Goal: Transaction & Acquisition: Purchase product/service

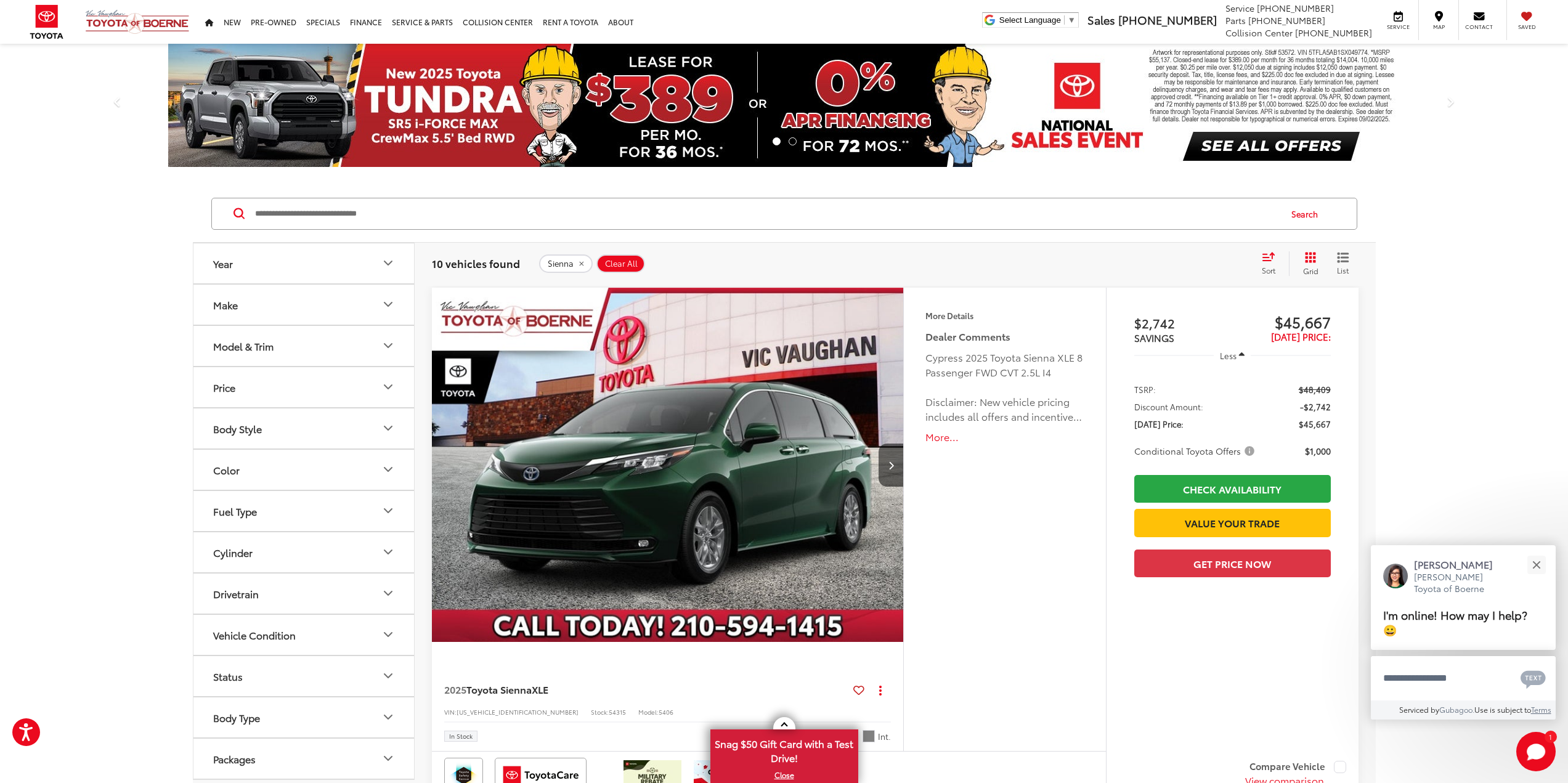
click at [944, 437] on button "More..." at bounding box center [1004, 436] width 158 height 14
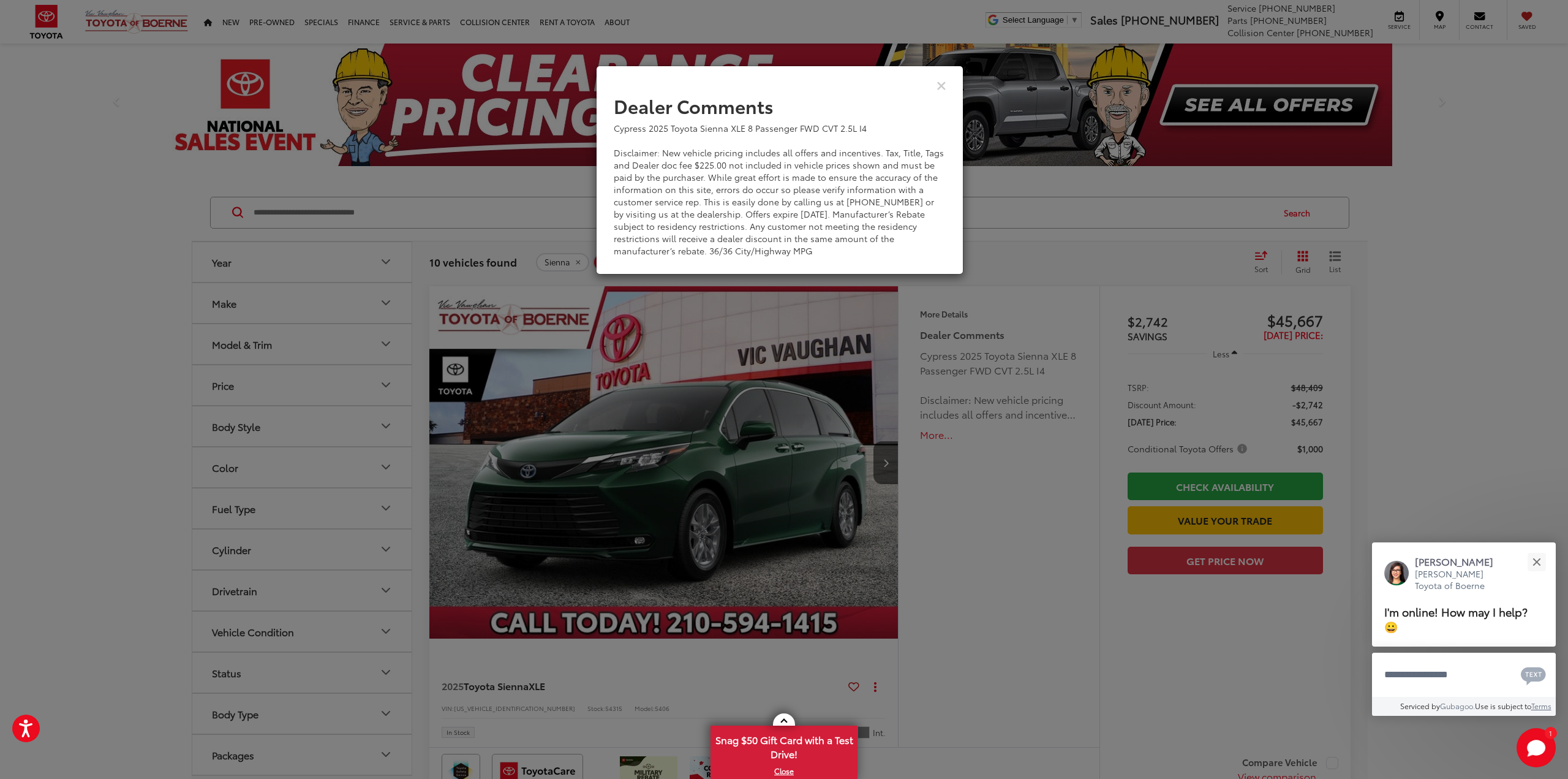
click at [935, 85] on div "View Comments" at bounding box center [779, 84] width 367 height 47
click at [941, 86] on icon "Close" at bounding box center [942, 85] width 10 height 13
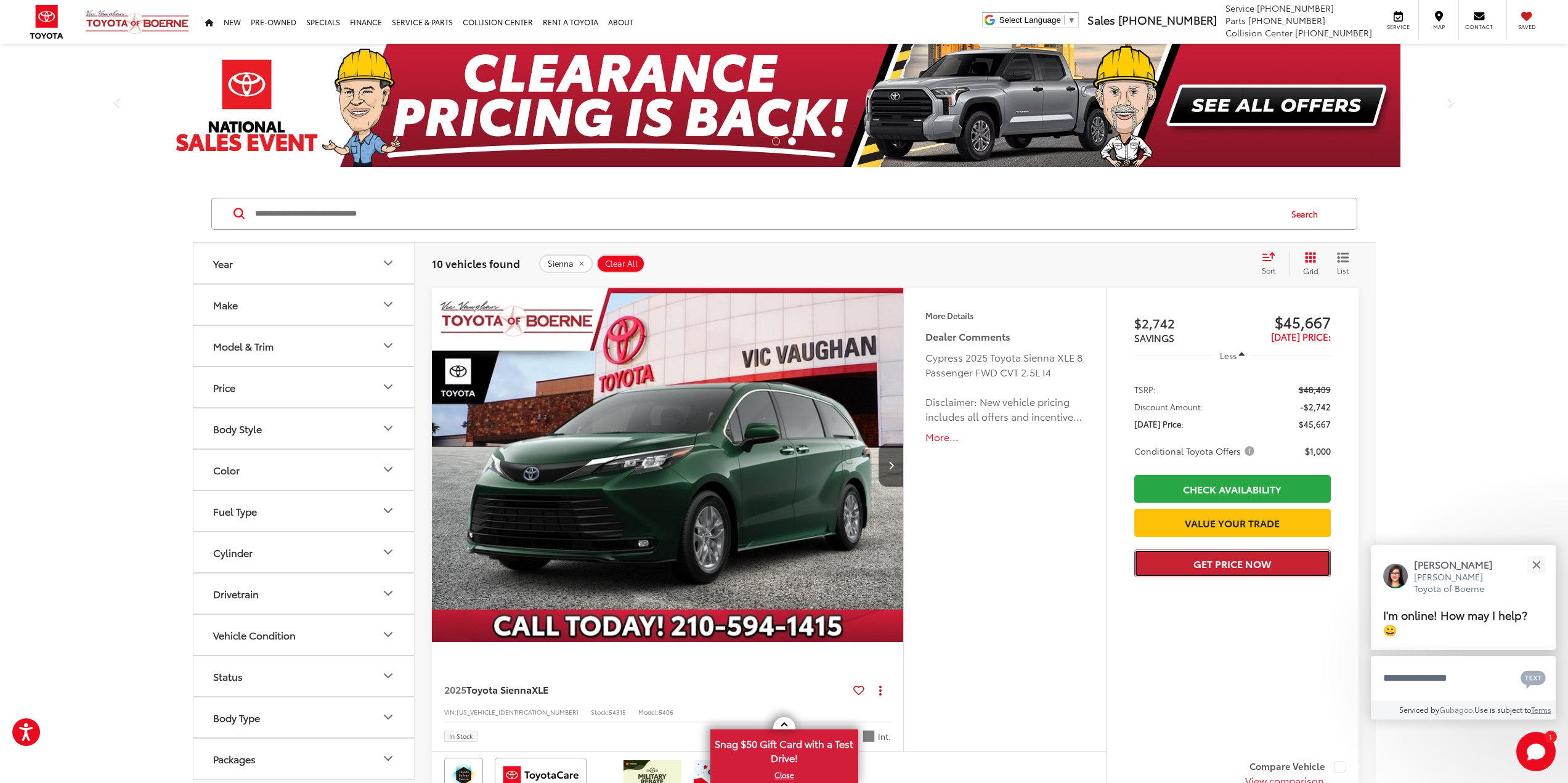
click at [1261, 577] on button "Get Price Now" at bounding box center [1232, 563] width 196 height 28
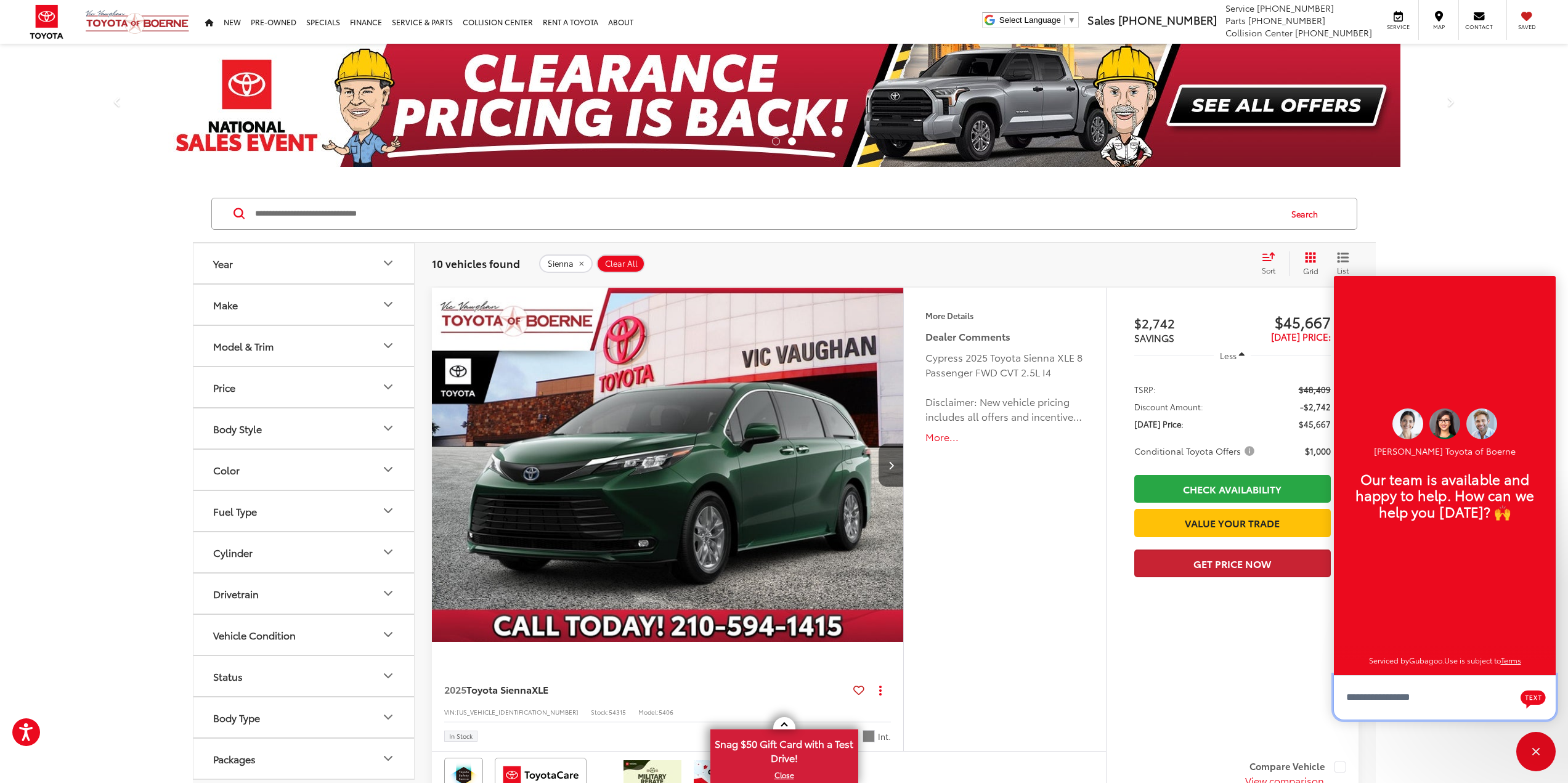
scroll to position [15, 0]
click at [1271, 577] on button "Get Price Now" at bounding box center [1232, 563] width 196 height 28
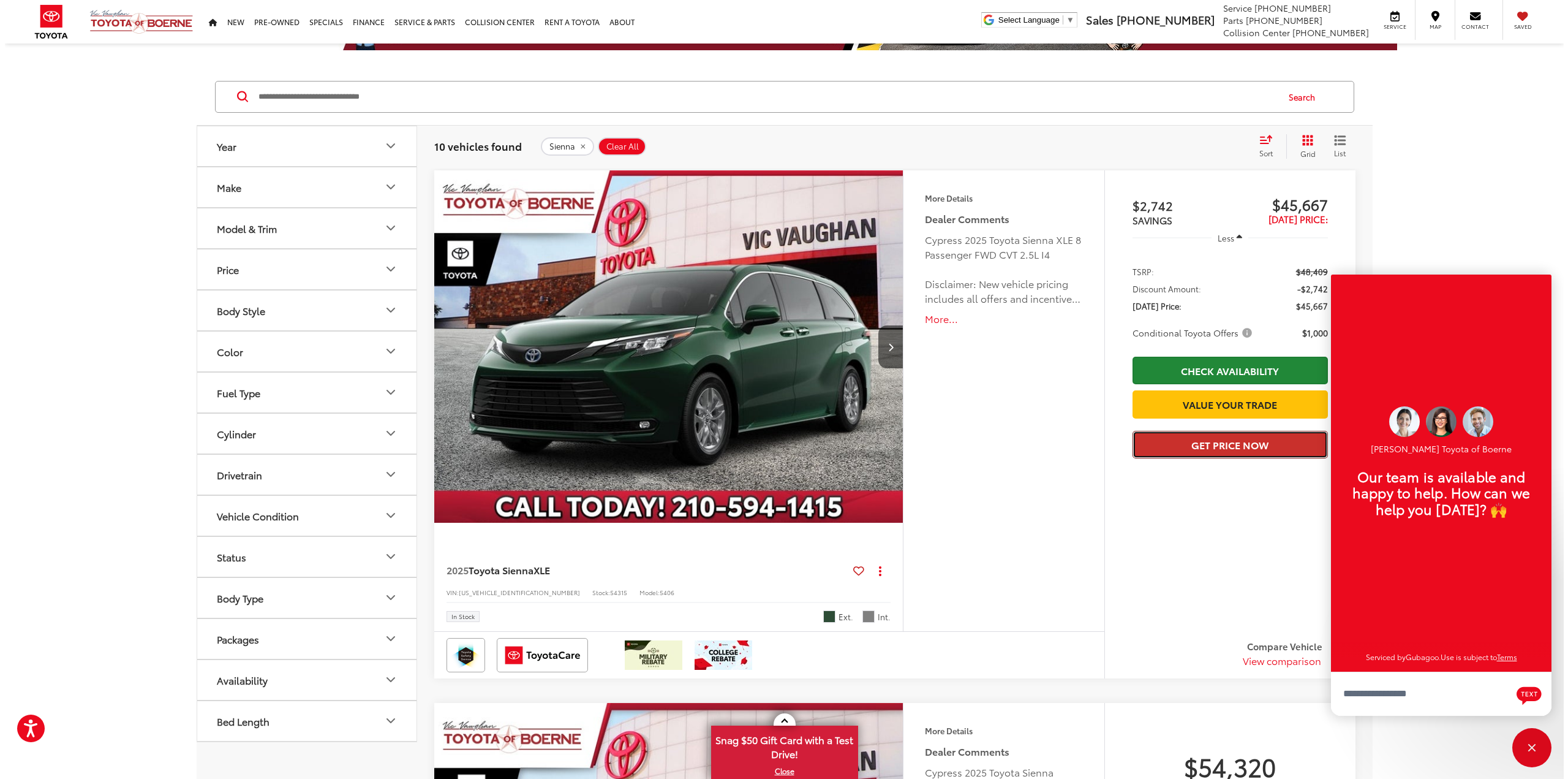
scroll to position [115, 0]
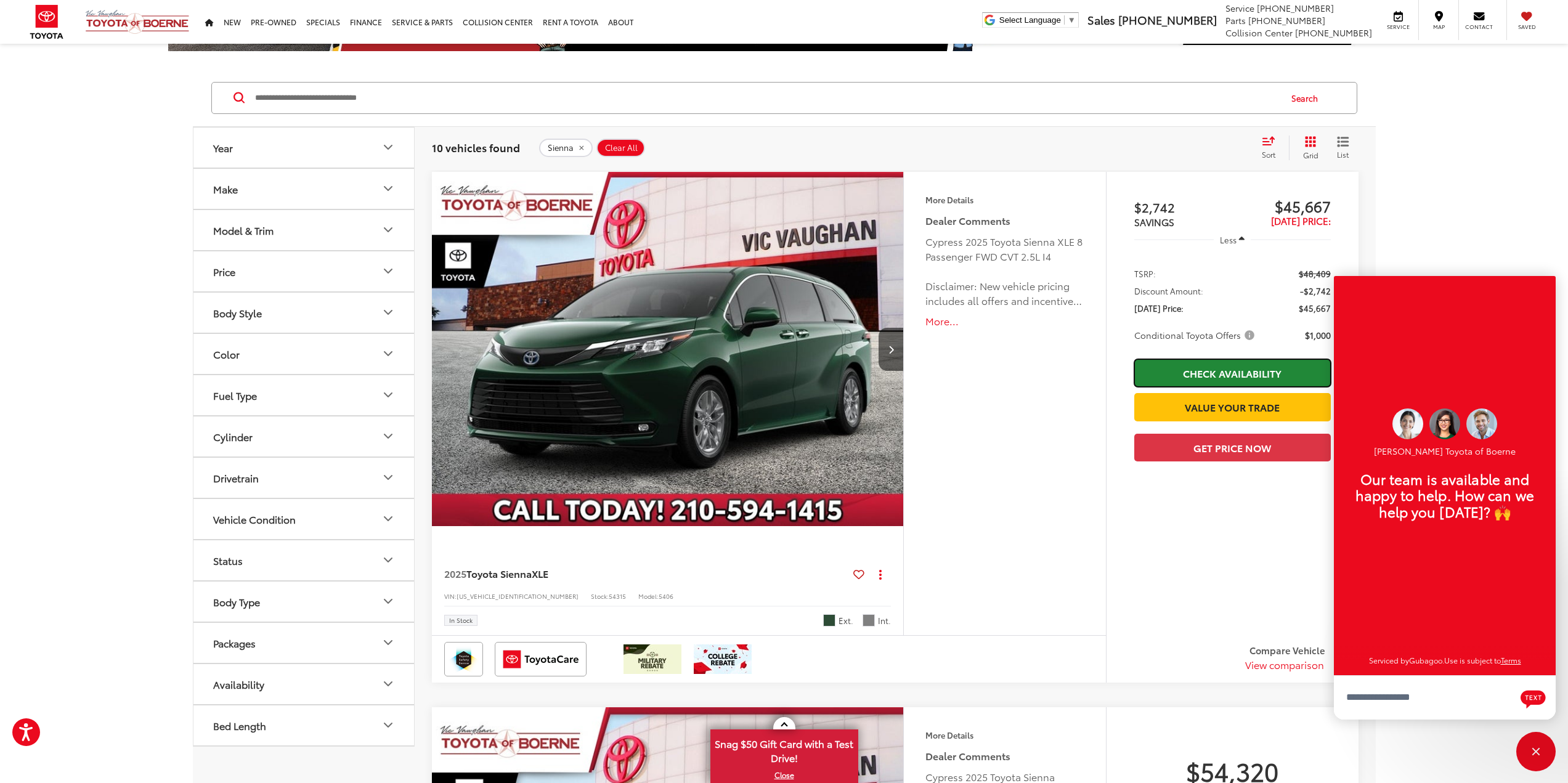
click at [1221, 377] on link "Check Availability" at bounding box center [1232, 373] width 196 height 28
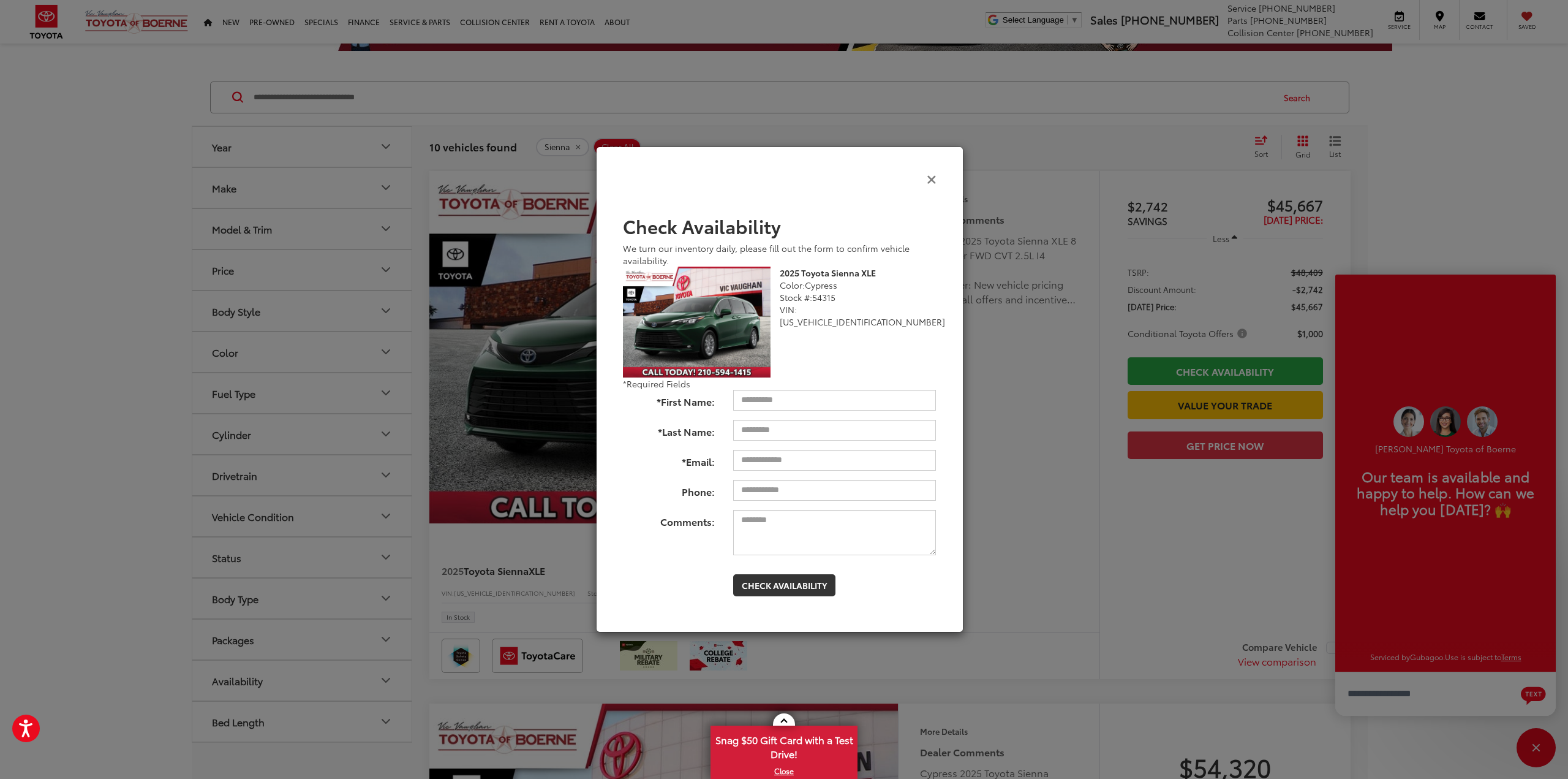
click at [932, 179] on icon "Close" at bounding box center [932, 179] width 10 height 13
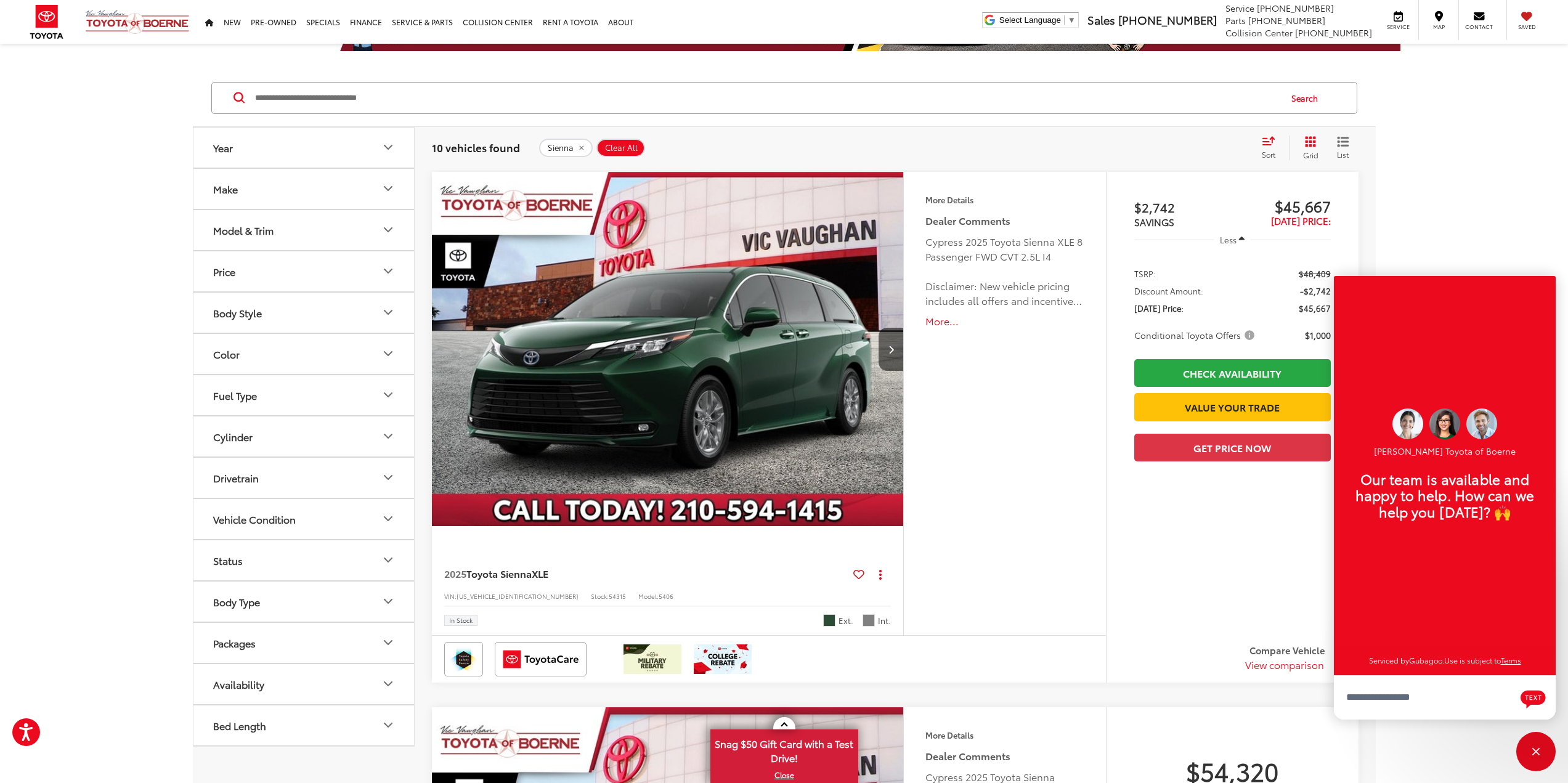
click at [948, 323] on button "More..." at bounding box center [1004, 321] width 158 height 14
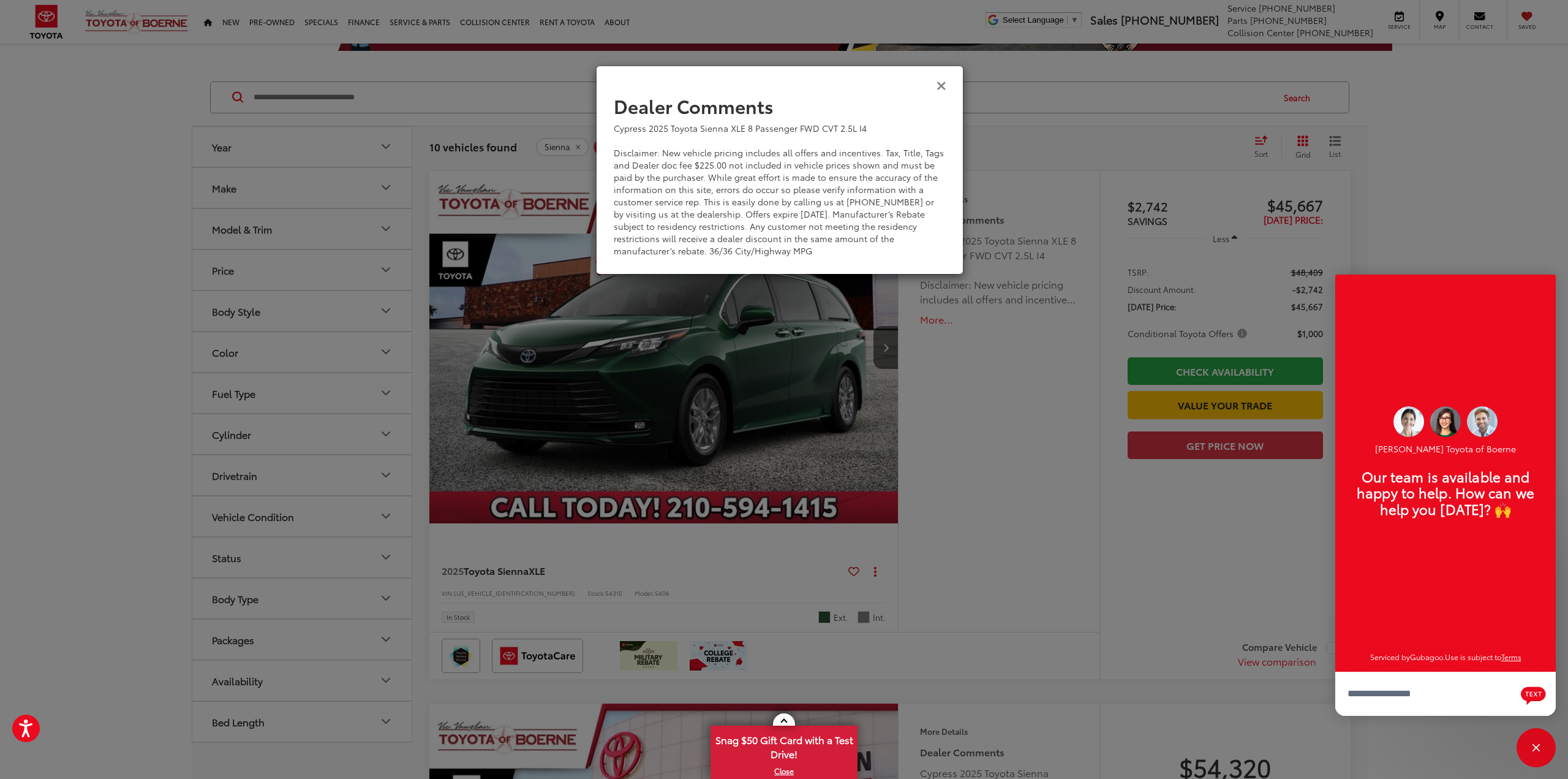
click at [940, 87] on icon "Close" at bounding box center [942, 85] width 10 height 13
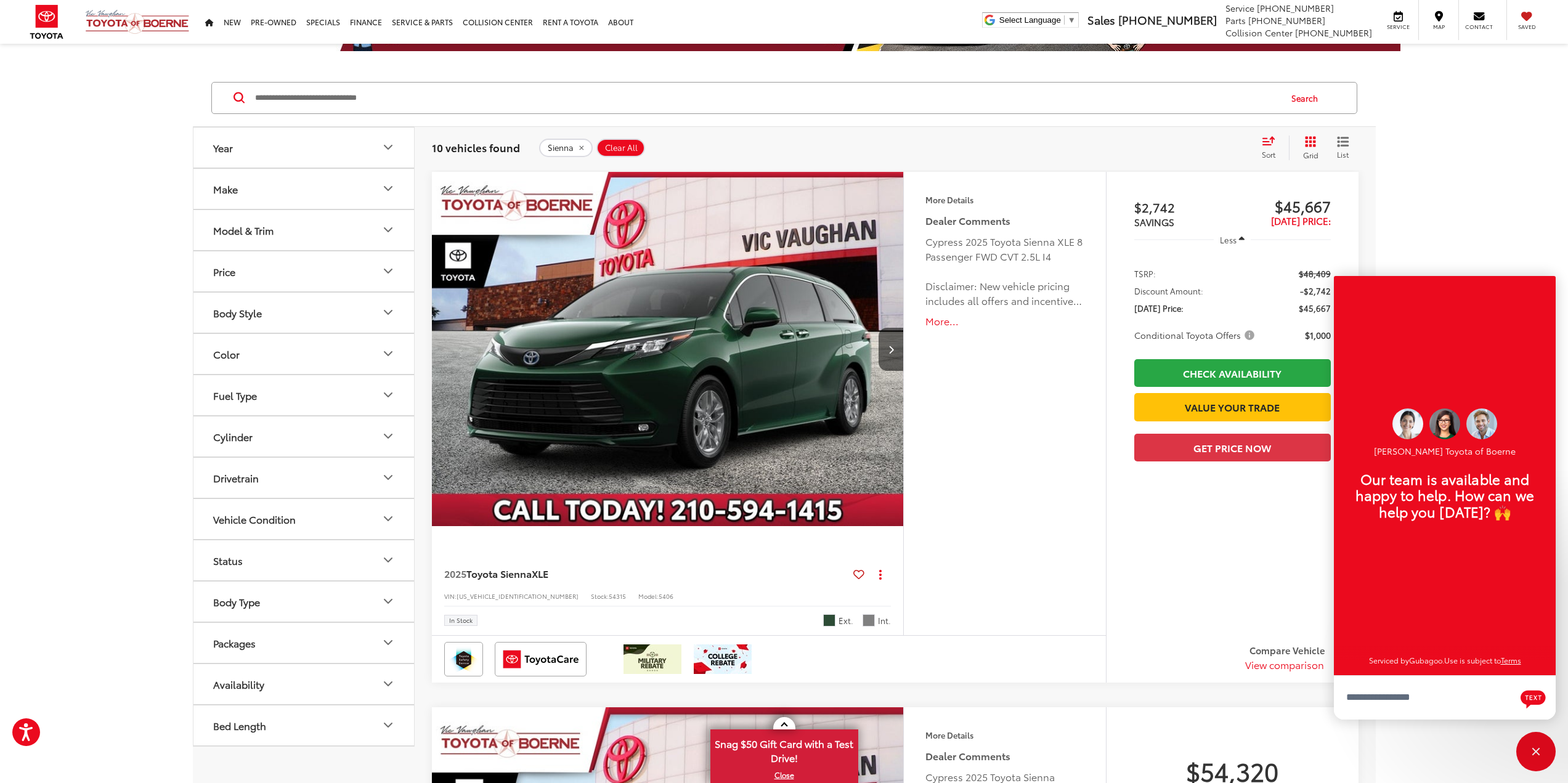
click at [1242, 336] on span "Conditional Toyota Offers" at bounding box center [1196, 335] width 123 height 12
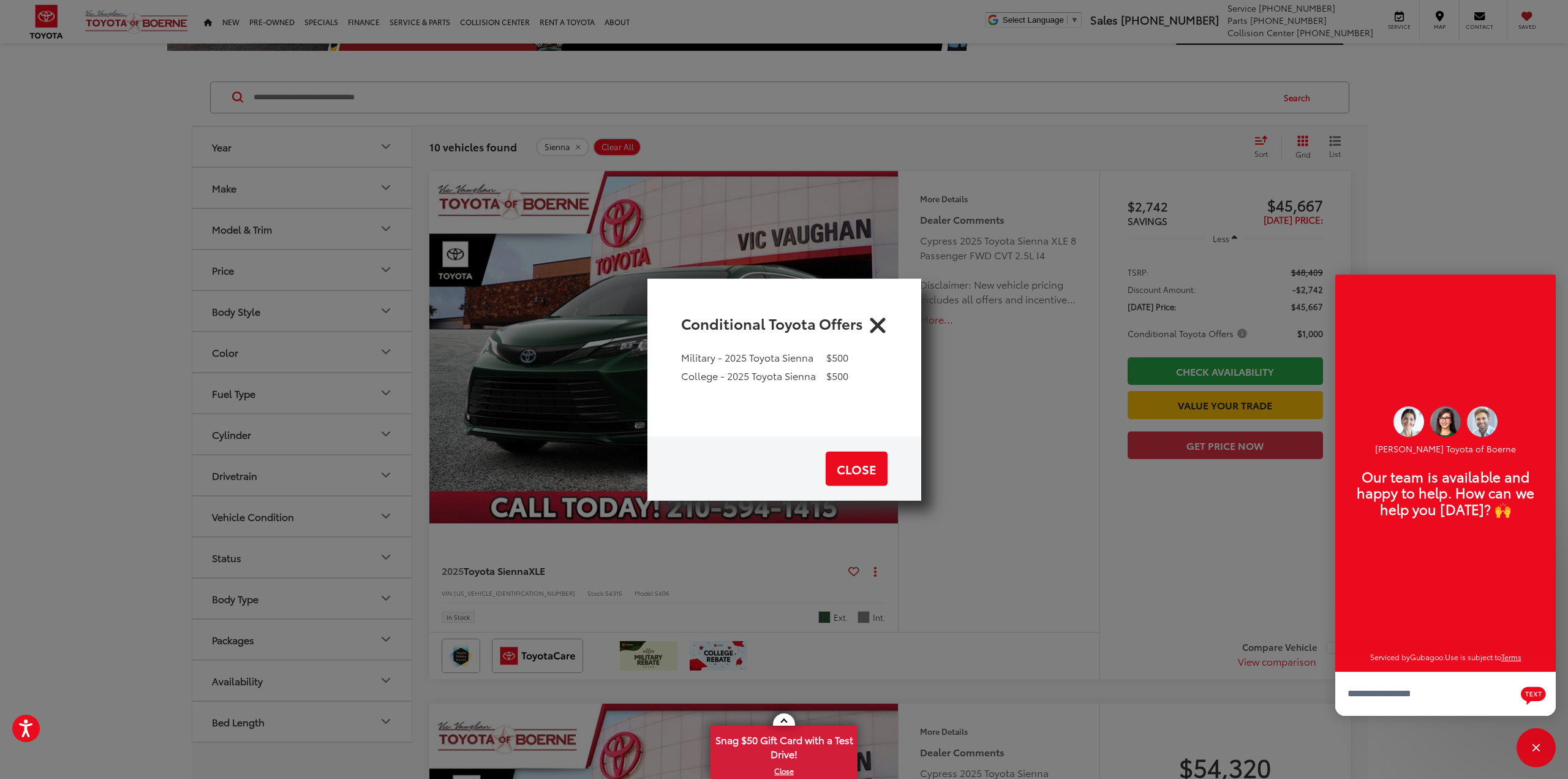
click at [881, 322] on icon "Close" at bounding box center [877, 322] width 20 height 20
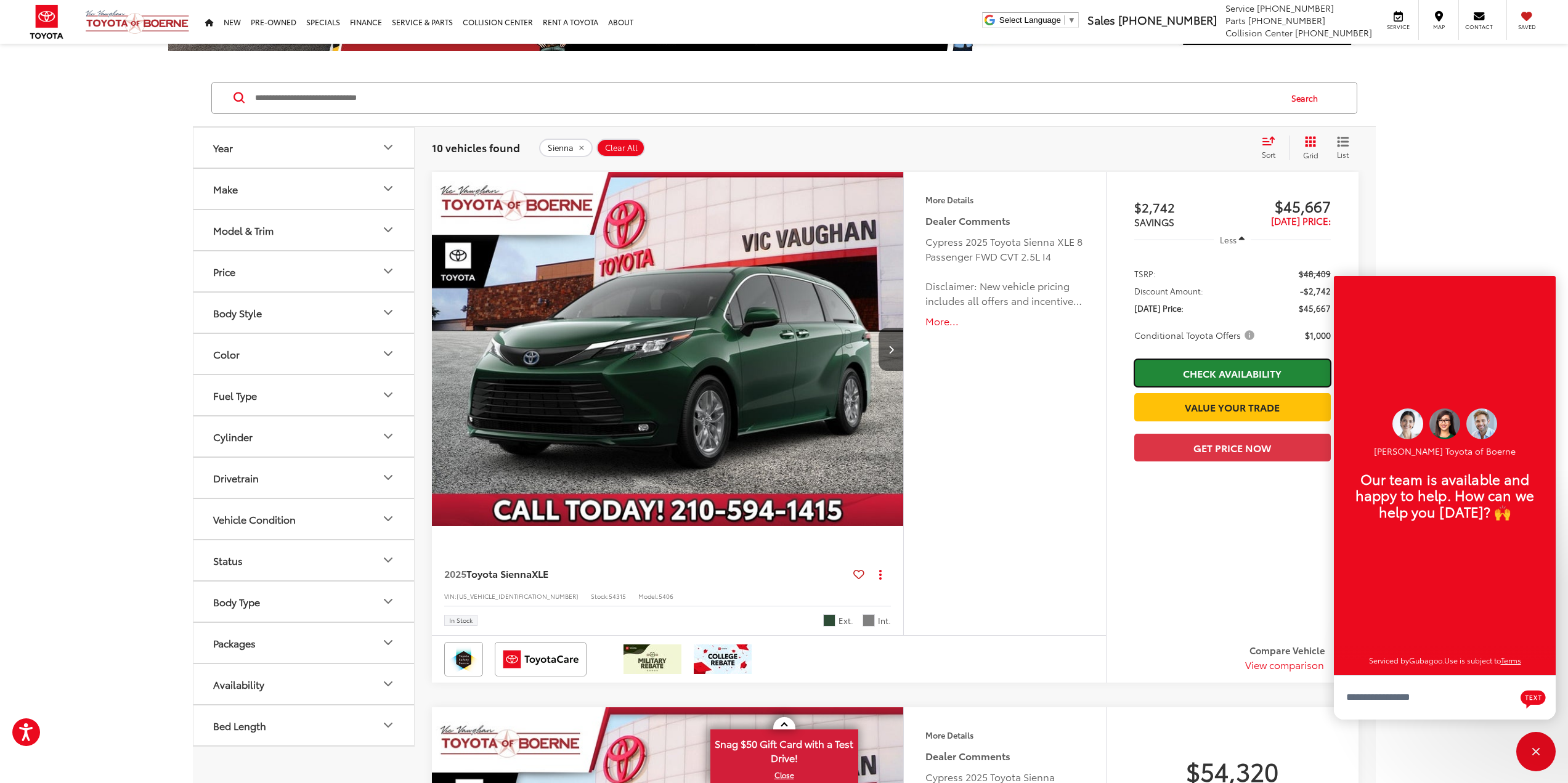
click at [1188, 371] on link "Check Availability" at bounding box center [1232, 373] width 196 height 28
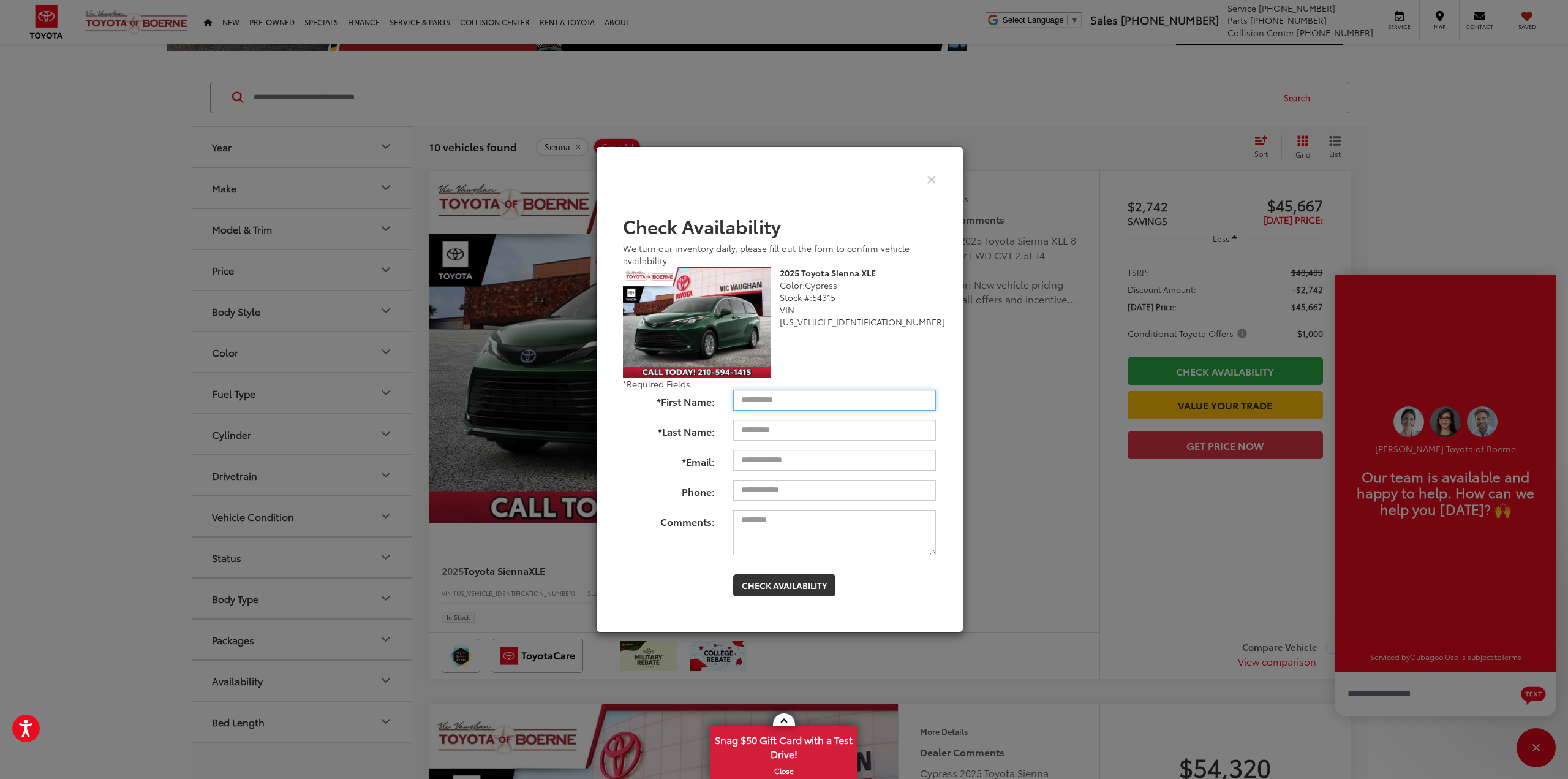
click at [764, 400] on input "*First Name:" at bounding box center [834, 400] width 202 height 21
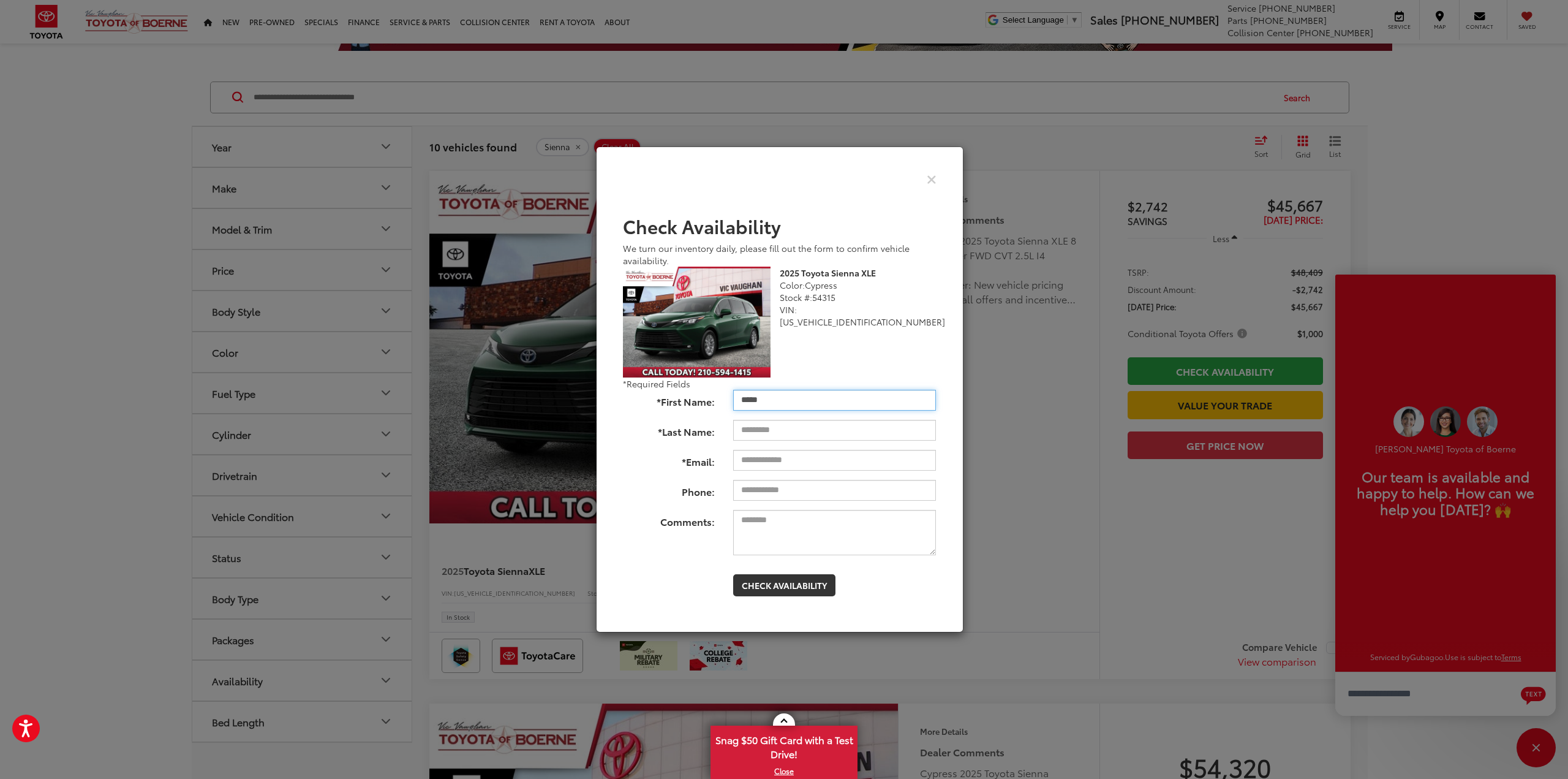
type input "*****"
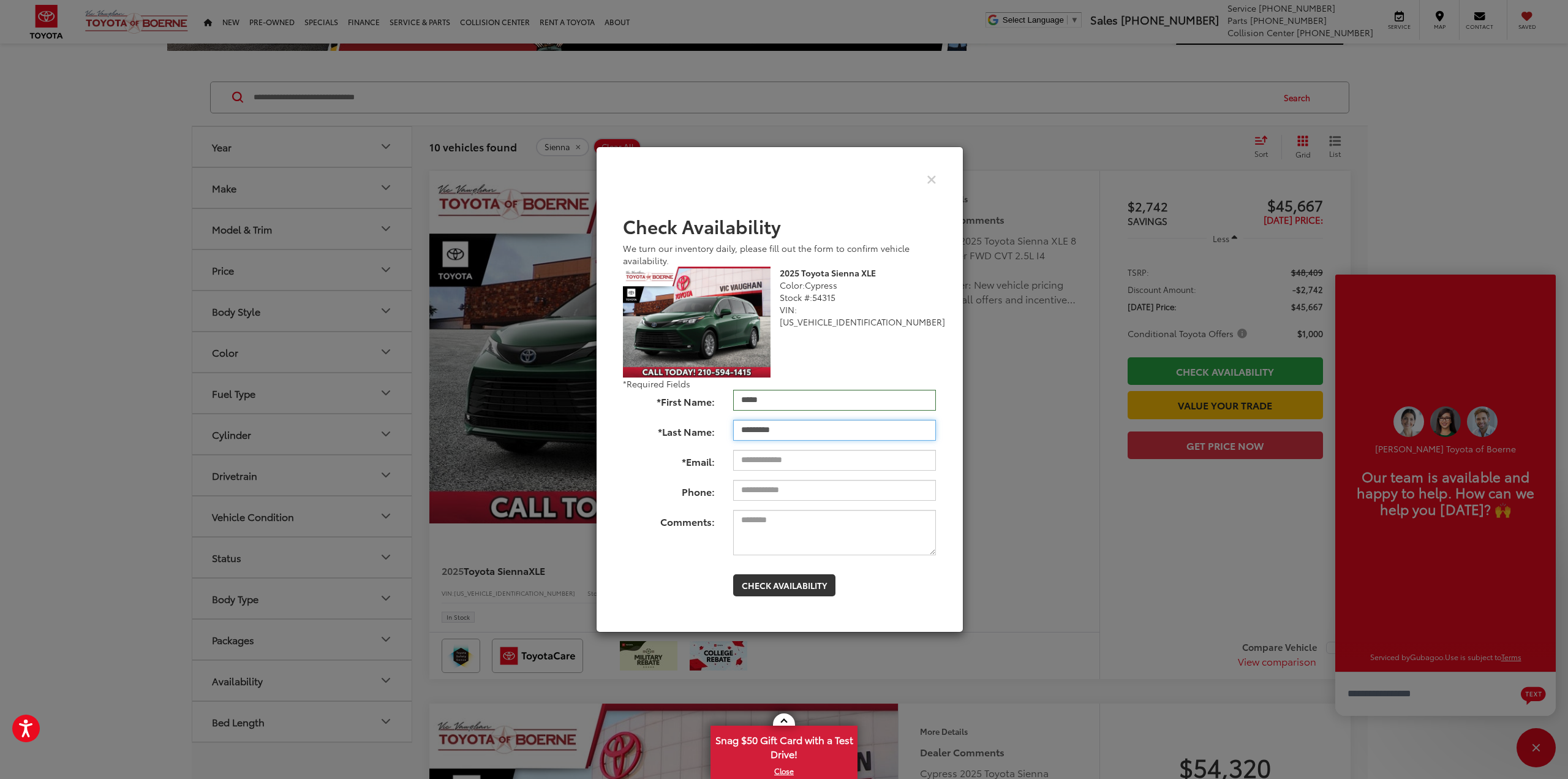
type input "*********"
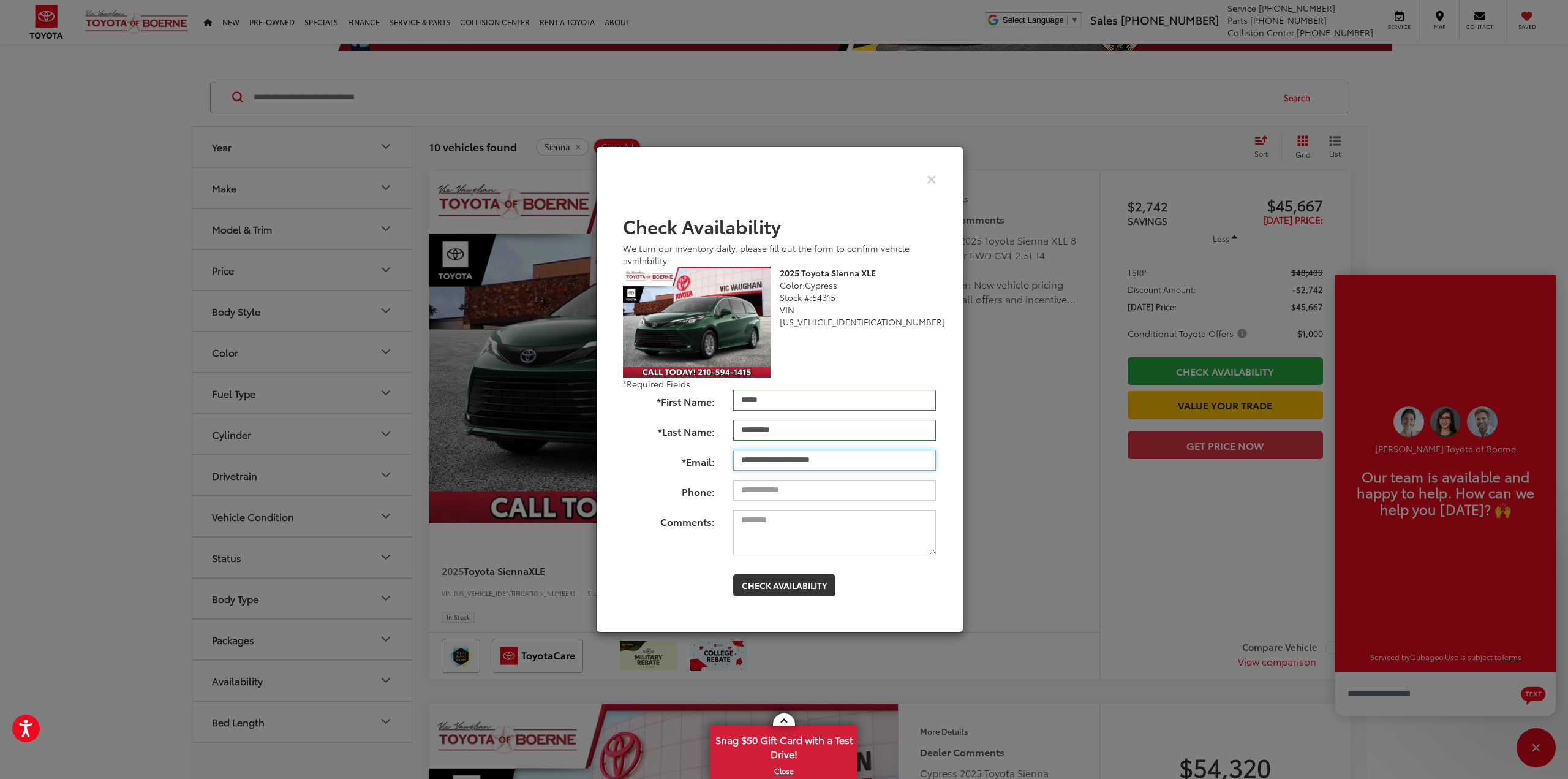
type input "**********"
type textarea "**********"
click at [779, 578] on button "Check Availability" at bounding box center [784, 585] width 102 height 22
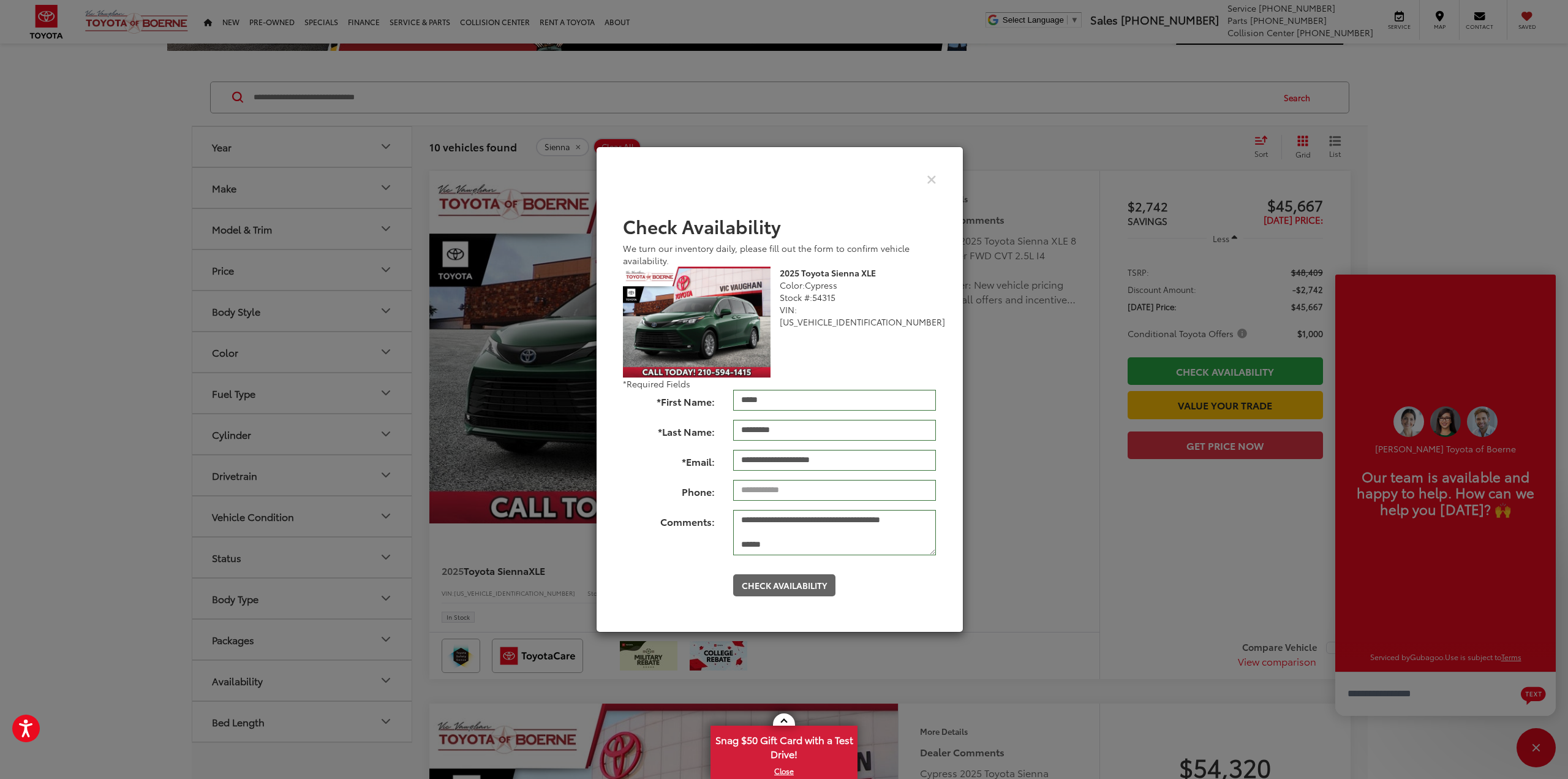
scroll to position [0, 0]
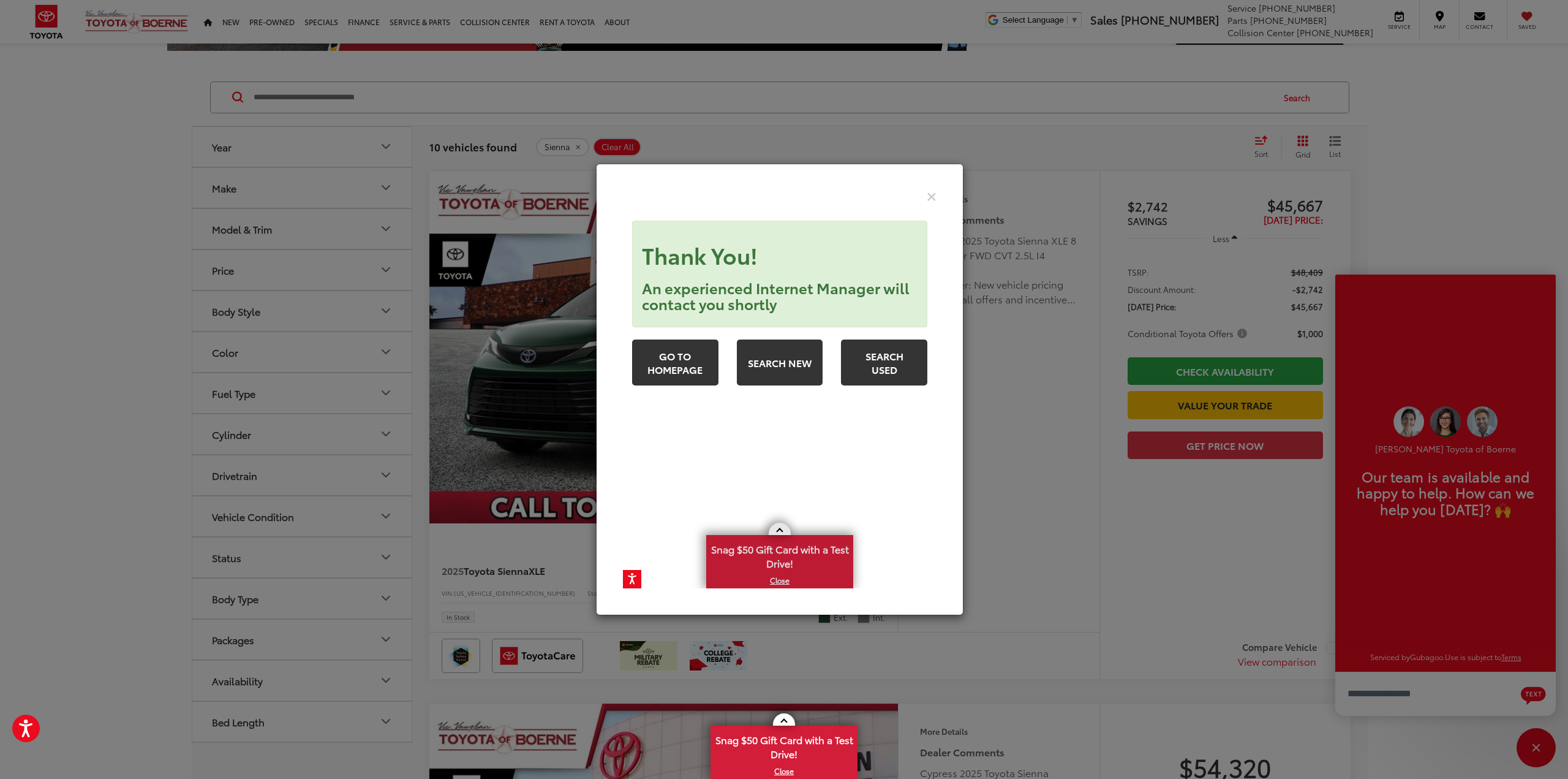
click at [807, 558] on span "Snag $50 Gift Card with a Test Drive!" at bounding box center [779, 555] width 144 height 37
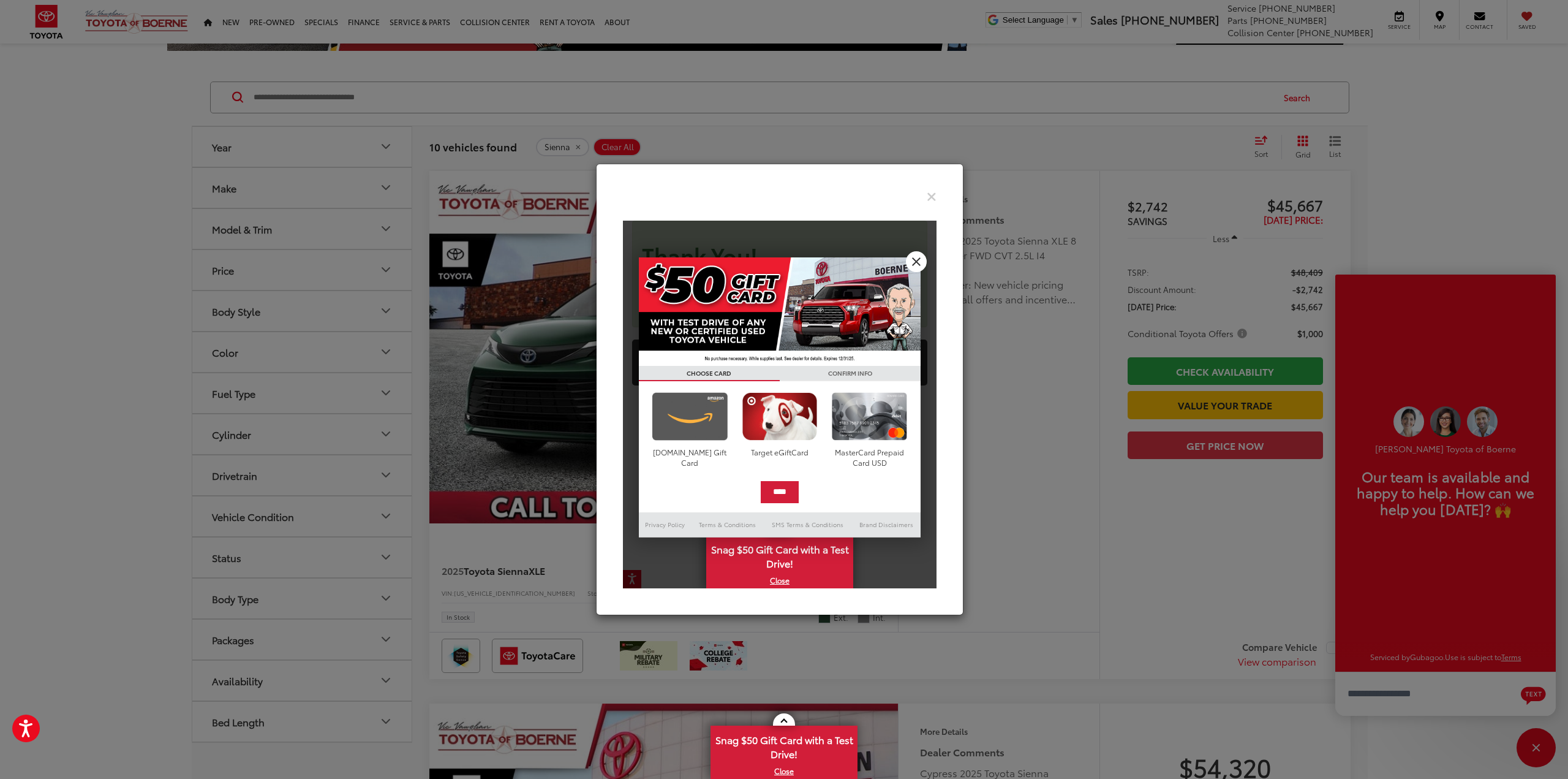
click at [681, 410] on img at bounding box center [689, 416] width 81 height 49
click at [778, 496] on input "****" at bounding box center [779, 492] width 38 height 22
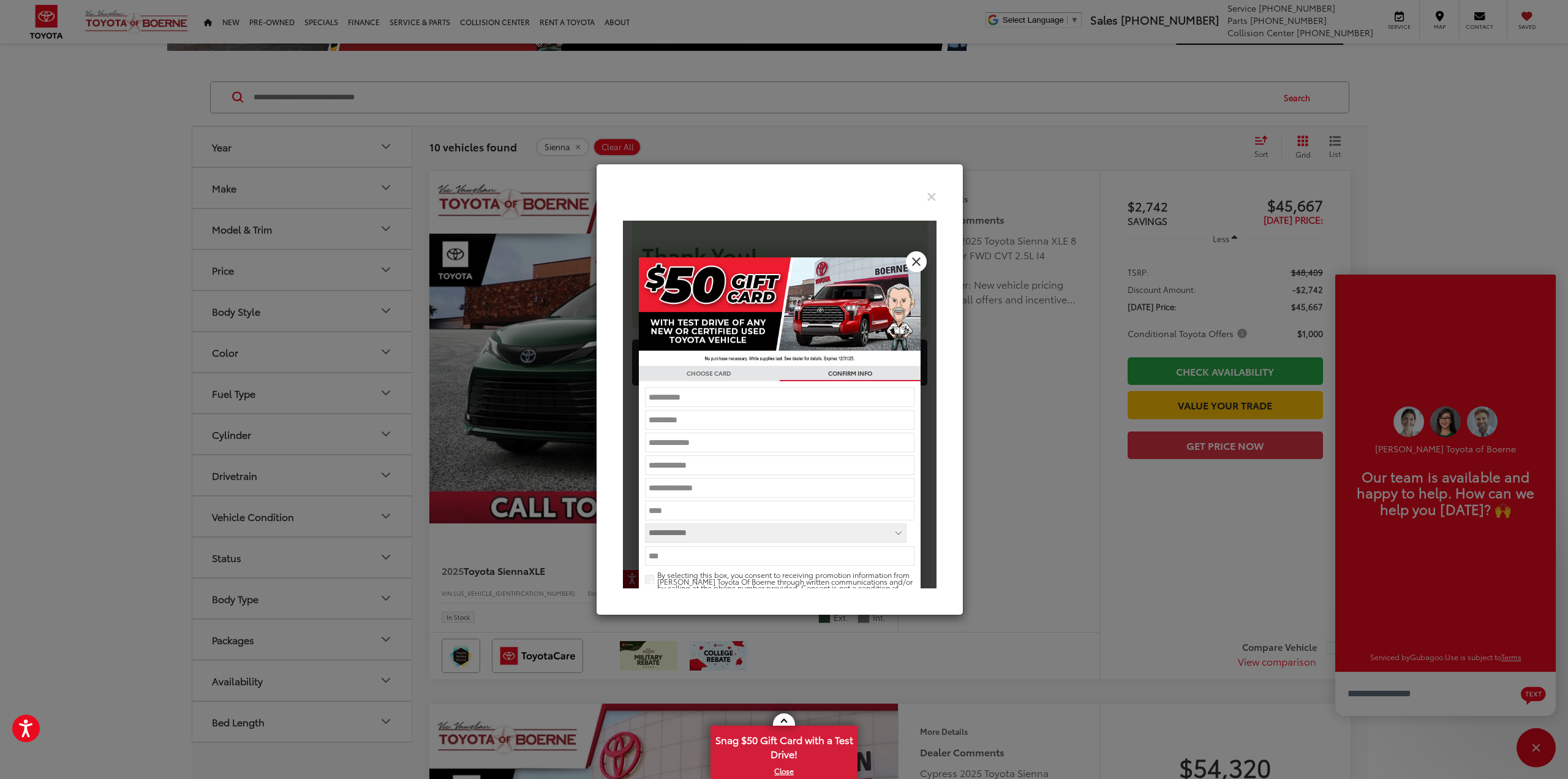
click at [752, 396] on input "text" at bounding box center [779, 397] width 270 height 20
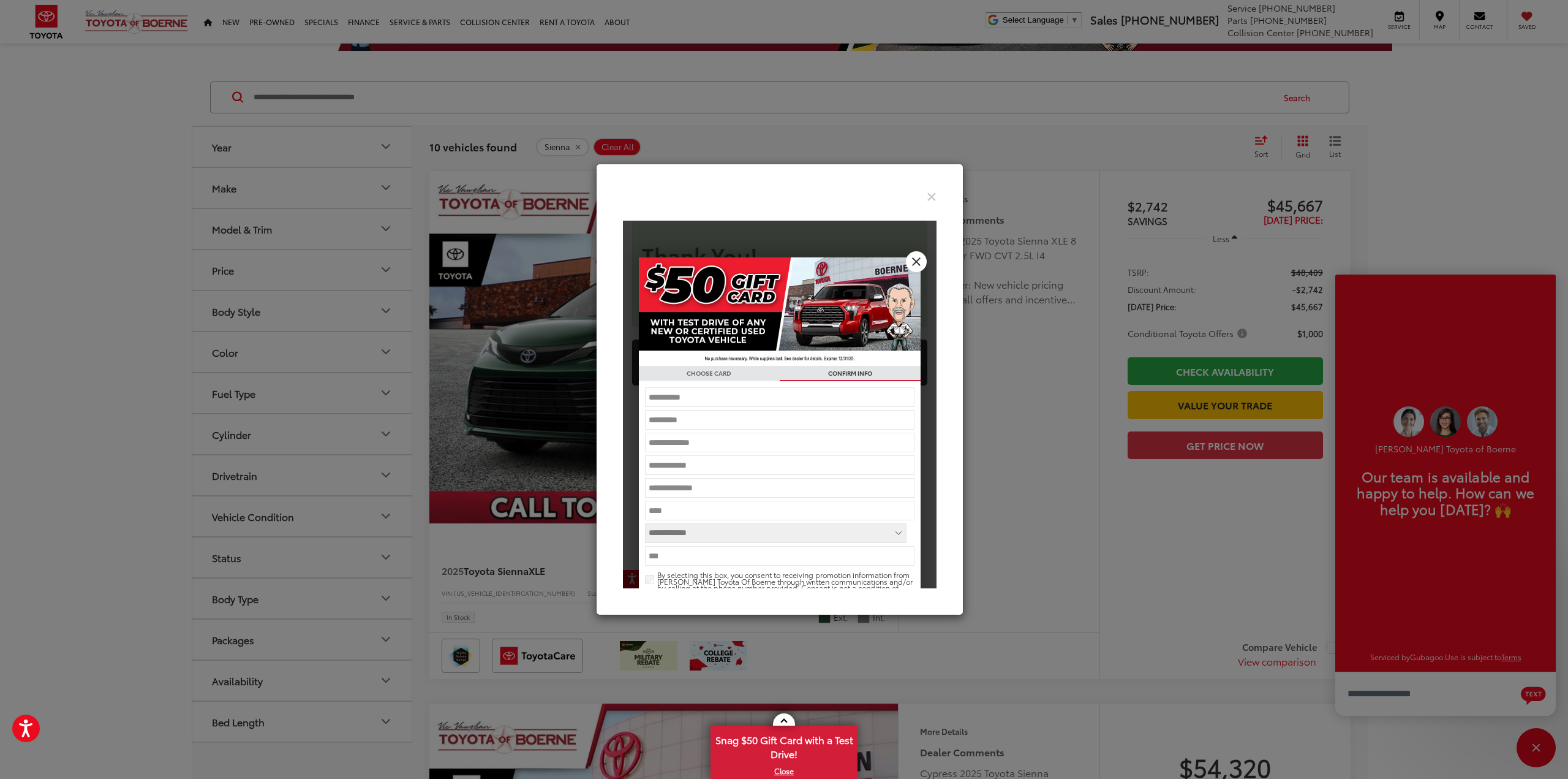
click at [752, 396] on input "text" at bounding box center [779, 397] width 270 height 20
click at [906, 256] on link "X" at bounding box center [916, 261] width 21 height 21
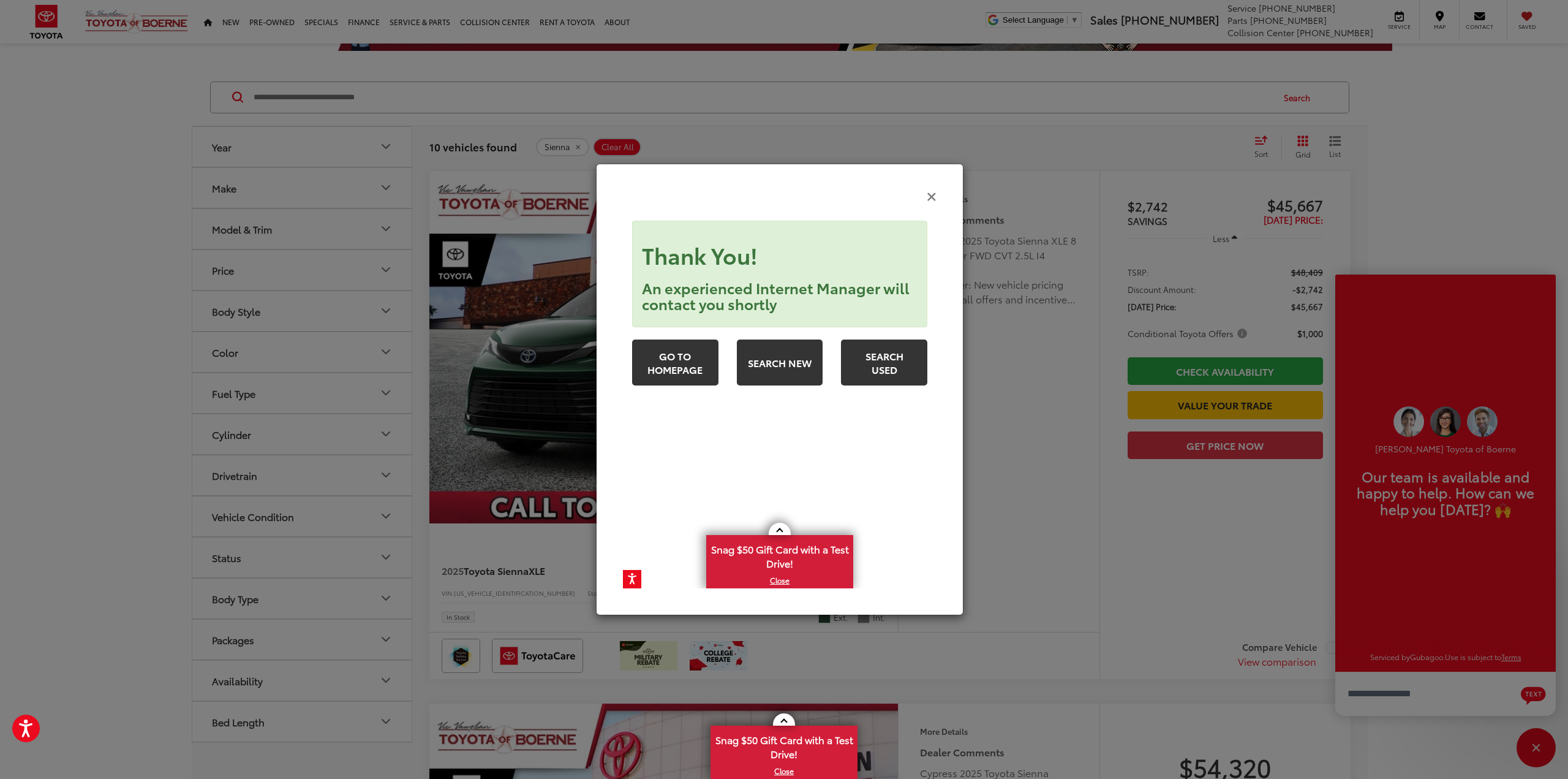
click at [932, 200] on icon "Close" at bounding box center [932, 196] width 10 height 13
